Goal: Task Accomplishment & Management: Use online tool/utility

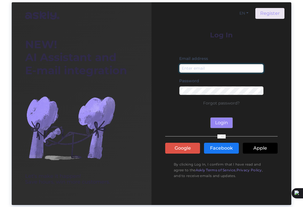
click at [202, 67] on input "email" at bounding box center [221, 68] width 84 height 9
type input "[EMAIL_ADDRESS][DOMAIN_NAME]"
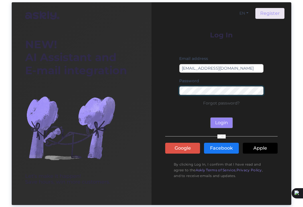
click at [145, 90] on div "NEW! AI Assistant and E-mail integration Let’s make it happen! Save hours, win …" at bounding box center [152, 103] width 280 height 203
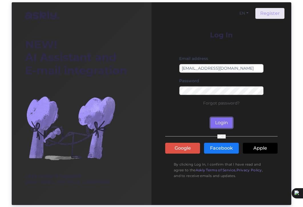
click at [221, 122] on button "Login" at bounding box center [221, 122] width 23 height 11
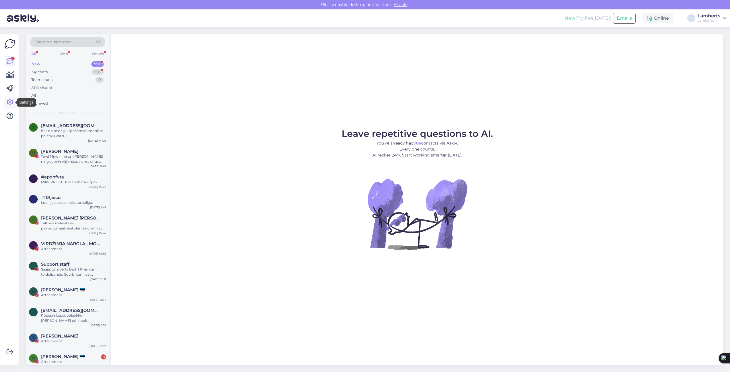
click at [9, 102] on icon at bounding box center [10, 102] width 7 height 7
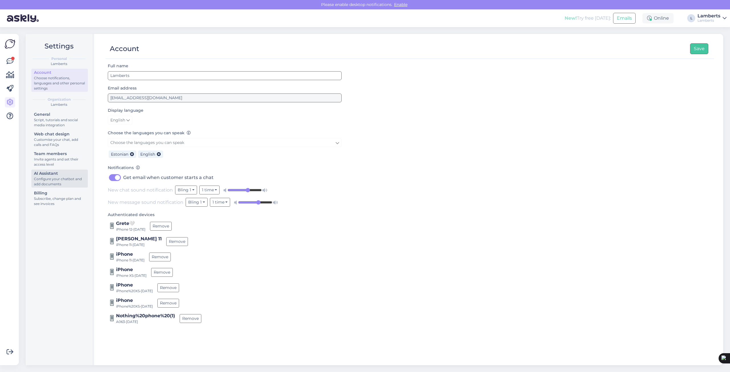
click at [57, 178] on div "Configure your chatbot and add documents" at bounding box center [59, 182] width 51 height 10
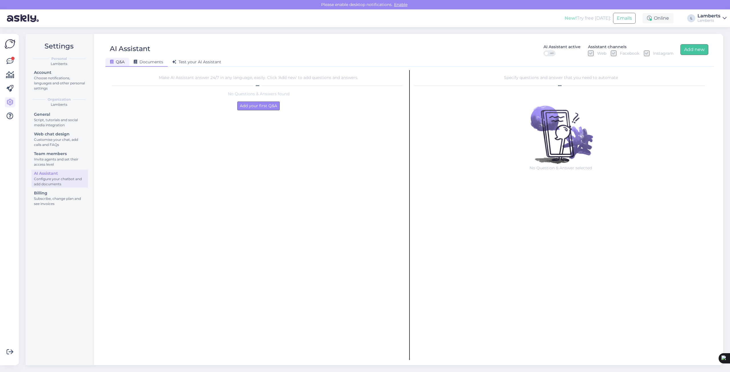
click at [151, 61] on span "Documents" at bounding box center [148, 61] width 29 height 5
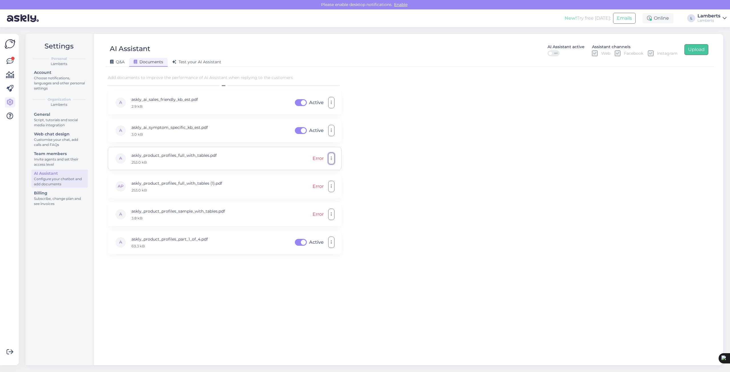
click at [303, 157] on button "button" at bounding box center [331, 158] width 6 height 11
click at [303, 157] on div "Add documents to improve the performance of AI Assistant when replying to the c…" at bounding box center [410, 215] width 604 height 290
click at [303, 157] on icon "button" at bounding box center [331, 158] width 1 height 5
click at [299, 185] on link "Remove" at bounding box center [306, 186] width 57 height 14
click at [303, 159] on button "button" at bounding box center [331, 158] width 6 height 11
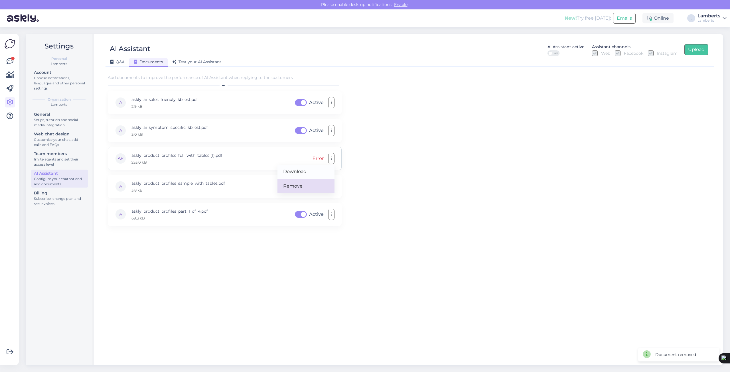
click at [303, 184] on link "Remove" at bounding box center [306, 186] width 57 height 14
click at [303, 159] on button "button" at bounding box center [331, 158] width 6 height 11
click at [303, 186] on link "Remove" at bounding box center [306, 186] width 57 height 14
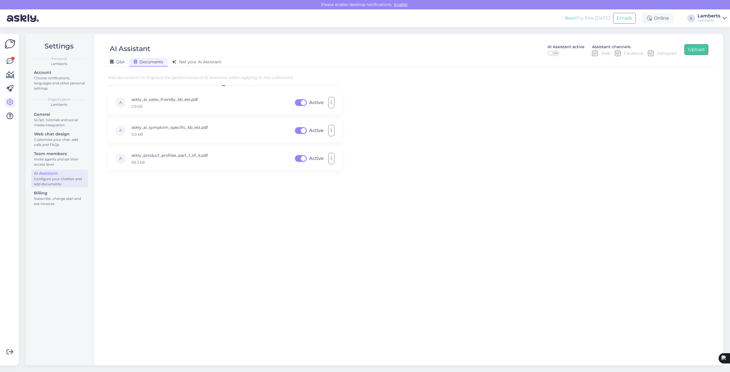
click at [303, 193] on div "Add documents to improve the performance of AI Assistant when replying to the c…" at bounding box center [410, 215] width 604 height 290
click at [303, 160] on div "Add documents to improve the performance of AI Assistant when replying to the c…" at bounding box center [410, 215] width 604 height 290
click at [303, 173] on div "Add documents to improve the performance of AI Assistant when replying to the c…" at bounding box center [410, 215] width 604 height 290
click at [303, 156] on div "Add documents to improve the performance of AI Assistant when replying to the c…" at bounding box center [410, 215] width 604 height 290
click at [303, 185] on button "button" at bounding box center [331, 186] width 6 height 11
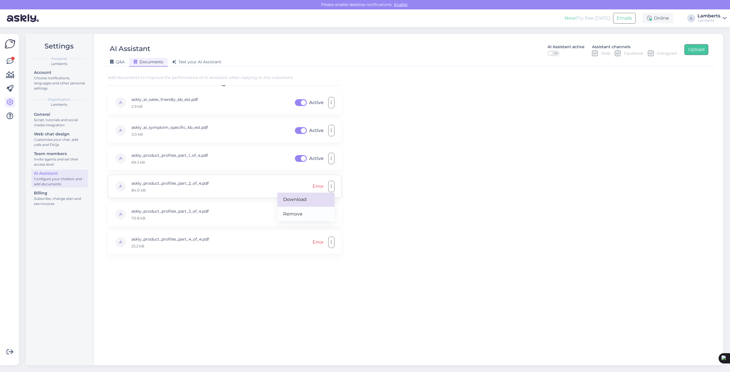
click at [303, 197] on link "Download" at bounding box center [306, 200] width 57 height 14
click at [303, 207] on button "button" at bounding box center [331, 214] width 6 height 11
click at [303, 207] on link "Download" at bounding box center [306, 228] width 57 height 14
click at [303, 207] on button "button" at bounding box center [331, 242] width 6 height 11
click at [303, 207] on link "Download" at bounding box center [306, 256] width 57 height 14
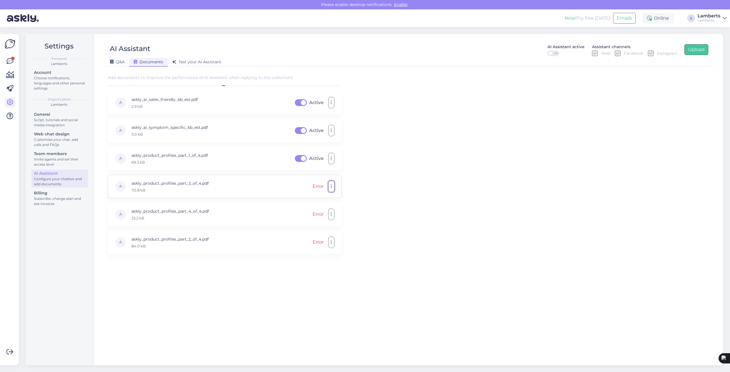
click at [303, 187] on button "button" at bounding box center [331, 186] width 6 height 11
click at [302, 207] on link "Remove" at bounding box center [306, 214] width 57 height 14
click at [303, 188] on button "button" at bounding box center [331, 186] width 6 height 11
click at [300, 207] on link "Remove" at bounding box center [306, 214] width 57 height 14
click at [303, 188] on button "button" at bounding box center [331, 186] width 6 height 11
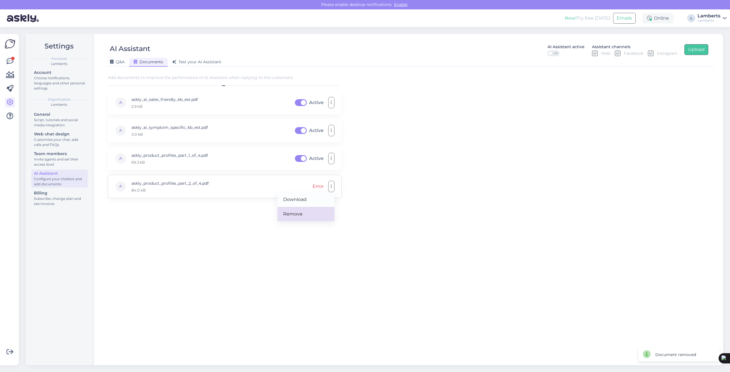
click at [303, 207] on link "Remove" at bounding box center [306, 214] width 57 height 14
click at [303, 170] on div "Add documents to improve the performance of AI Assistant when replying to the c…" at bounding box center [410, 215] width 604 height 290
click at [303, 47] on button "Upload" at bounding box center [697, 49] width 24 height 11
click at [303, 207] on div "Add documents to improve the performance of AI Assistant when replying to the c…" at bounding box center [410, 215] width 604 height 290
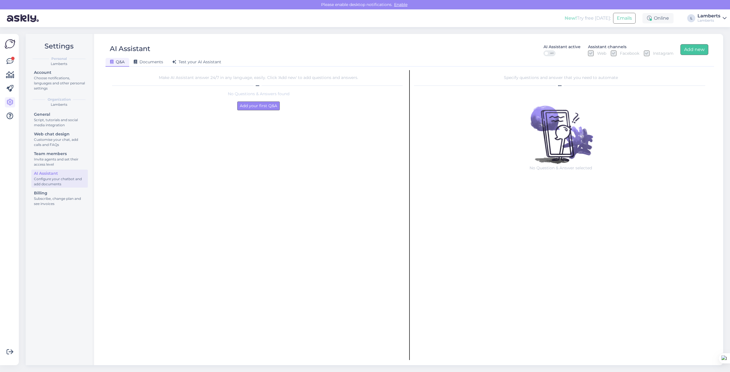
click at [149, 64] on span "Documents" at bounding box center [148, 61] width 29 height 5
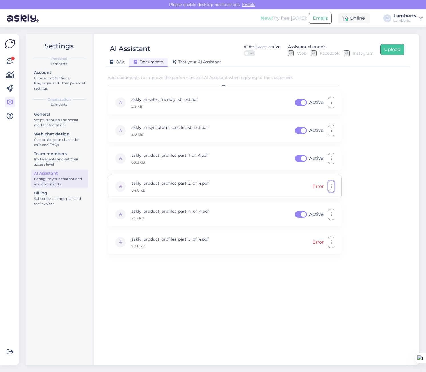
click at [334, 187] on button "button" at bounding box center [331, 186] width 6 height 11
click at [307, 215] on link "Remove" at bounding box center [306, 214] width 57 height 14
click at [333, 218] on button "button" at bounding box center [331, 214] width 6 height 11
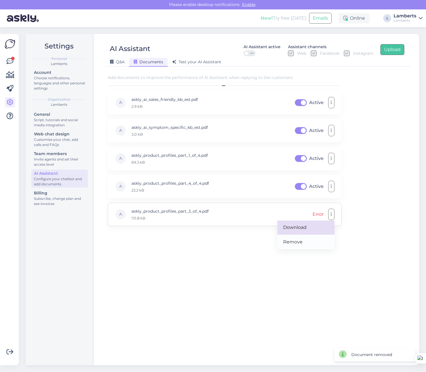
click at [307, 228] on link "Download" at bounding box center [306, 228] width 57 height 14
click at [330, 216] on button "button" at bounding box center [331, 214] width 6 height 11
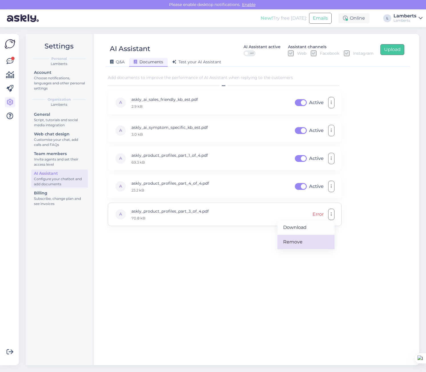
click at [300, 239] on link "Remove" at bounding box center [306, 242] width 57 height 14
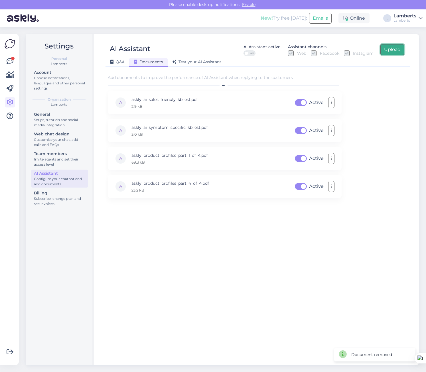
click at [397, 49] on button "Upload" at bounding box center [393, 49] width 24 height 11
click at [383, 164] on div "Add documents to improve the performance of AI Assistant when replying to the c…" at bounding box center [258, 215] width 300 height 290
click at [333, 216] on button "button" at bounding box center [331, 214] width 6 height 11
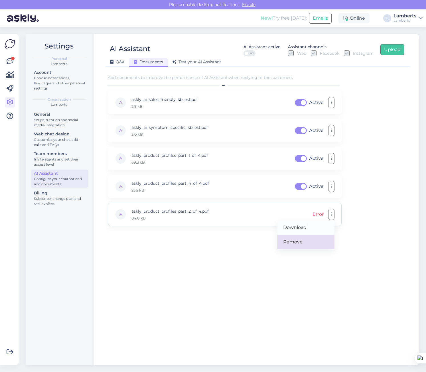
click at [300, 243] on link "Remove" at bounding box center [306, 242] width 57 height 14
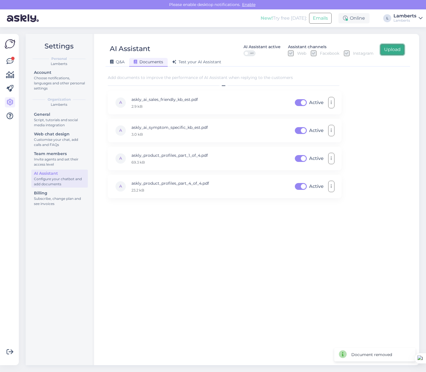
click at [397, 53] on button "Upload" at bounding box center [393, 49] width 24 height 11
click at [329, 213] on button "button" at bounding box center [331, 214] width 6 height 11
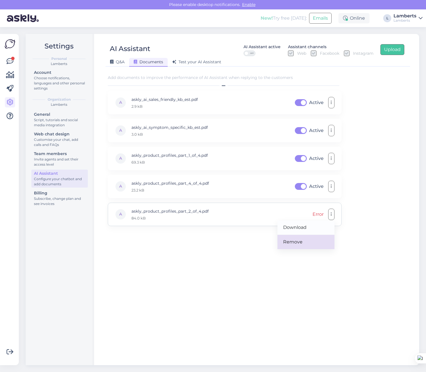
click at [299, 241] on link "Remove" at bounding box center [306, 242] width 57 height 14
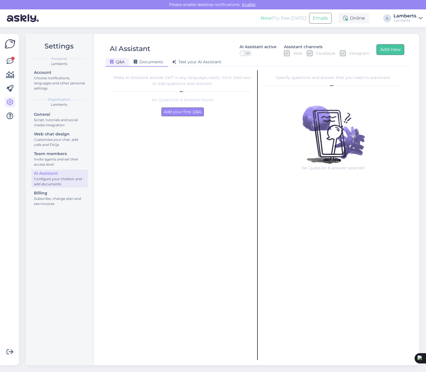
click at [147, 64] on span "Documents" at bounding box center [148, 61] width 29 height 5
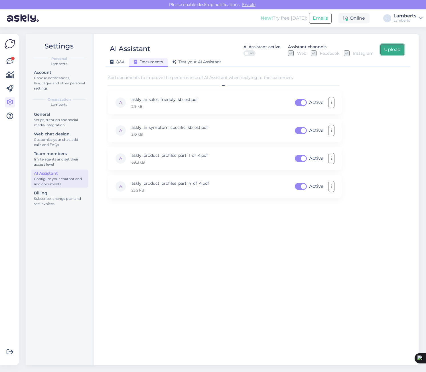
click at [393, 49] on button "Upload" at bounding box center [393, 49] width 24 height 11
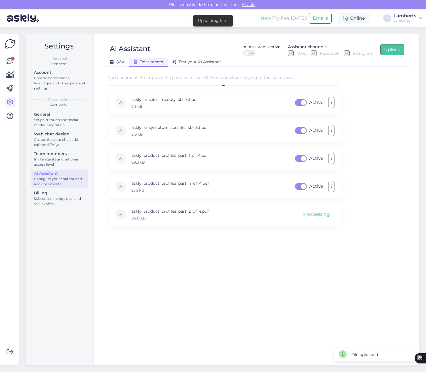
click at [370, 253] on div "Add documents to improve the performance of AI Assistant when replying to the c…" at bounding box center [258, 215] width 300 height 290
click at [330, 215] on button "button" at bounding box center [331, 214] width 6 height 11
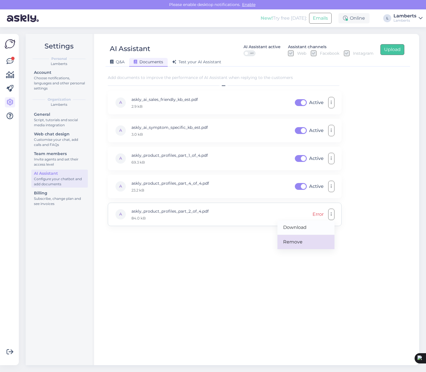
click at [299, 243] on link "Remove" at bounding box center [306, 242] width 57 height 14
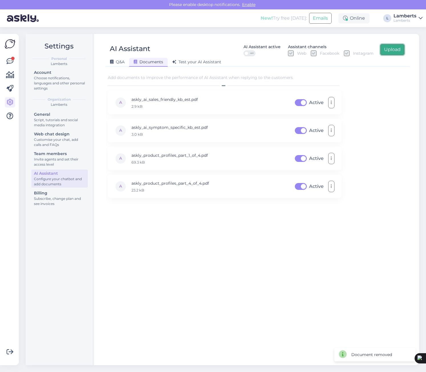
click at [396, 52] on button "Upload" at bounding box center [393, 49] width 24 height 11
click at [403, 47] on button "Upload" at bounding box center [393, 49] width 24 height 11
